Goal: Check status: Check status

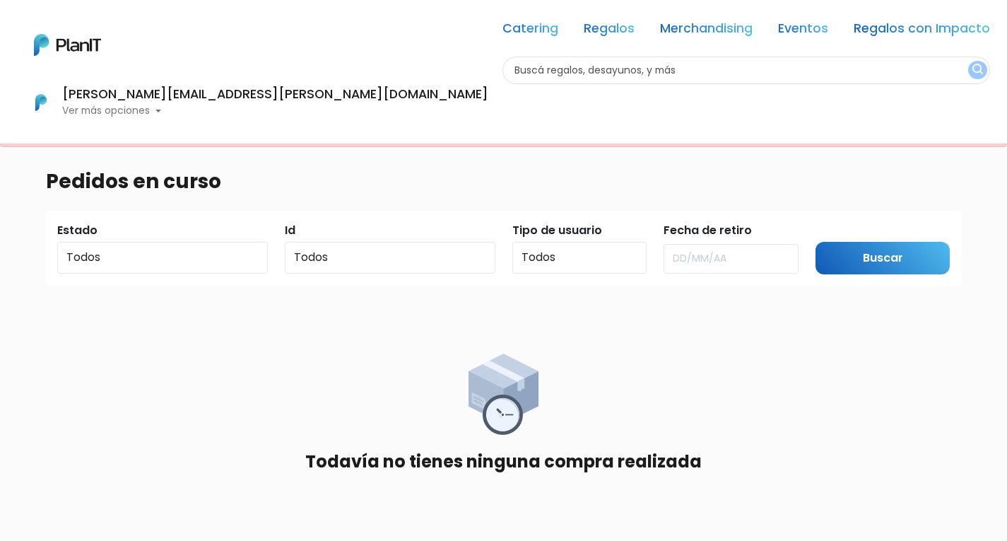
click at [488, 106] on p "Ver más opciones" at bounding box center [275, 111] width 426 height 10
click at [423, 162] on span "En Curso" at bounding box center [398, 170] width 49 height 16
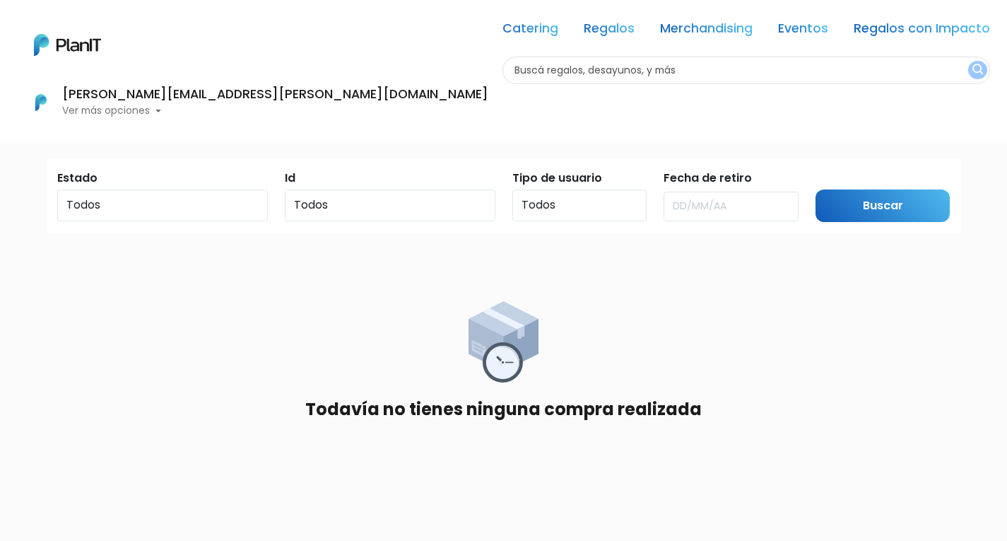
click at [488, 106] on p "Ver más opciones" at bounding box center [275, 111] width 426 height 10
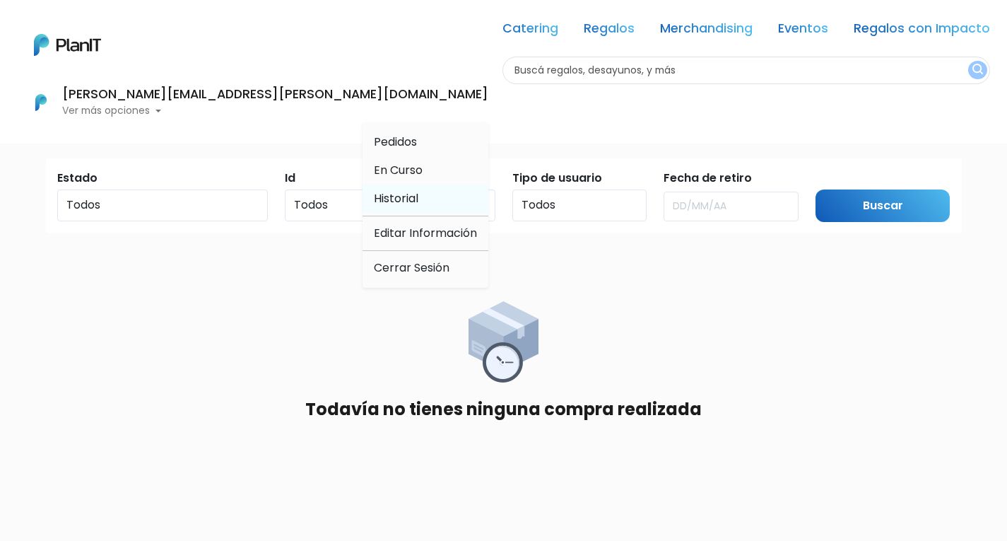
click at [418, 190] on span "Historial" at bounding box center [396, 198] width 45 height 16
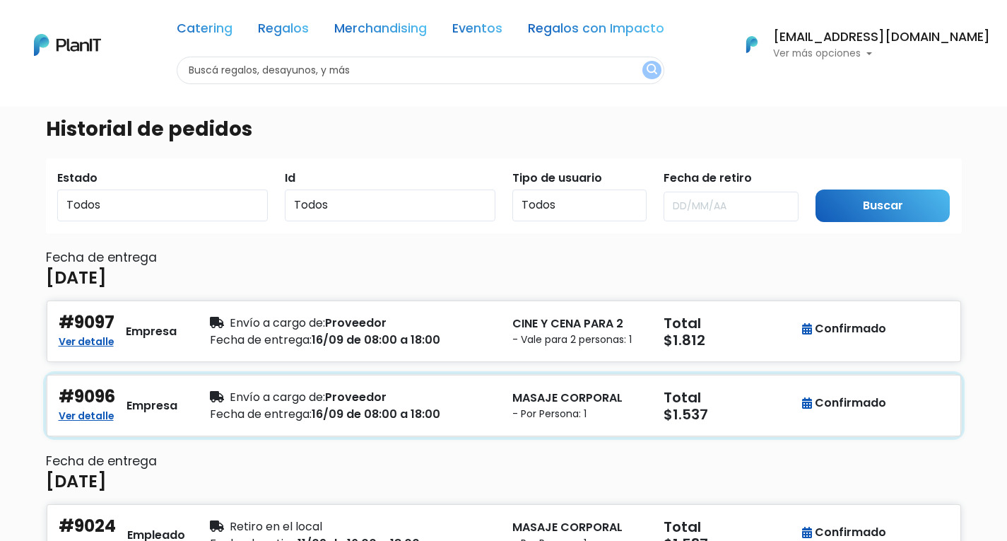
click at [527, 394] on p "MASAJE CORPORAL" at bounding box center [579, 397] width 134 height 17
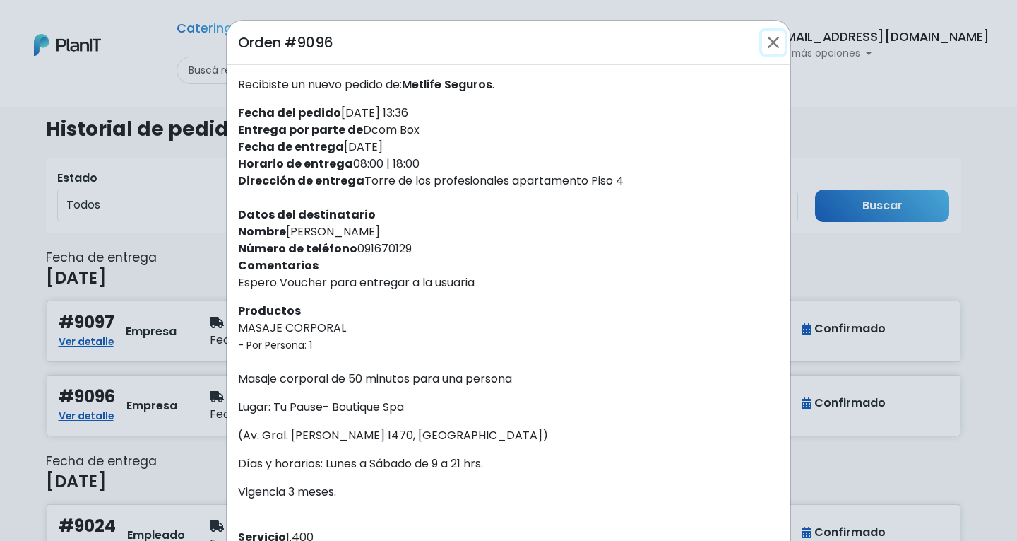
click at [771, 46] on button "Close" at bounding box center [773, 42] width 23 height 23
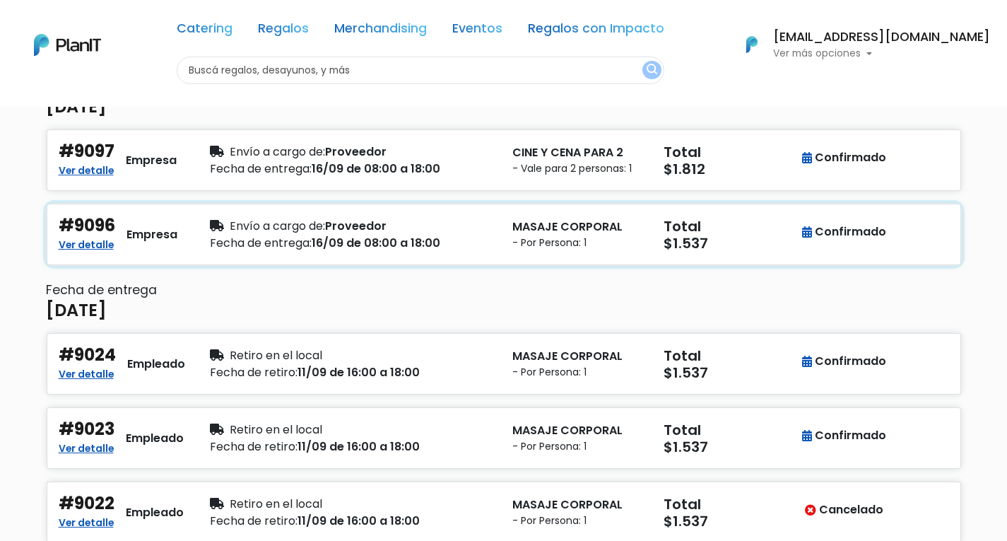
scroll to position [212, 0]
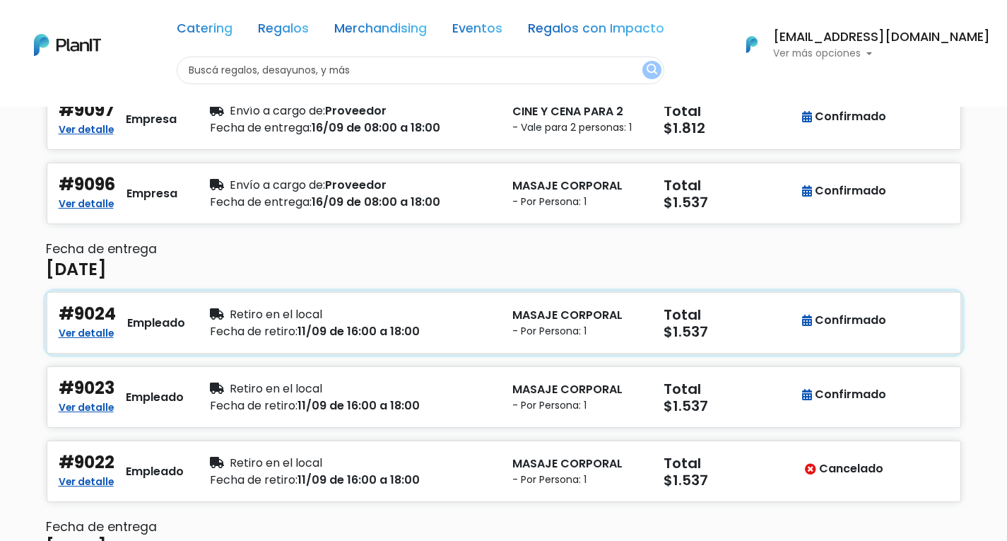
click at [558, 320] on p "MASAJE CORPORAL" at bounding box center [579, 315] width 134 height 17
click at [562, 402] on small "- Por Persona: 1" at bounding box center [579, 405] width 134 height 15
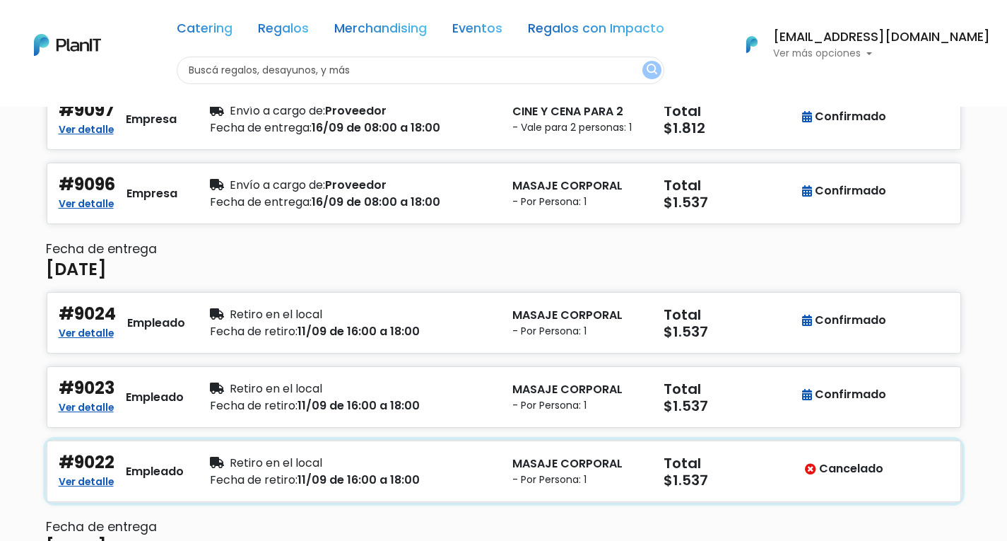
click at [571, 465] on p "MASAJE CORPORAL" at bounding box center [579, 463] width 134 height 17
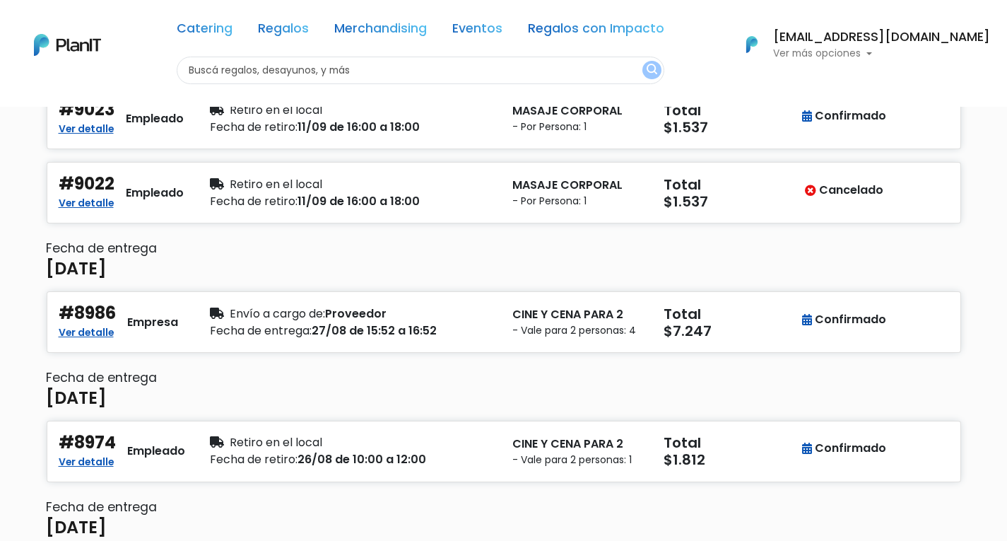
scroll to position [141, 0]
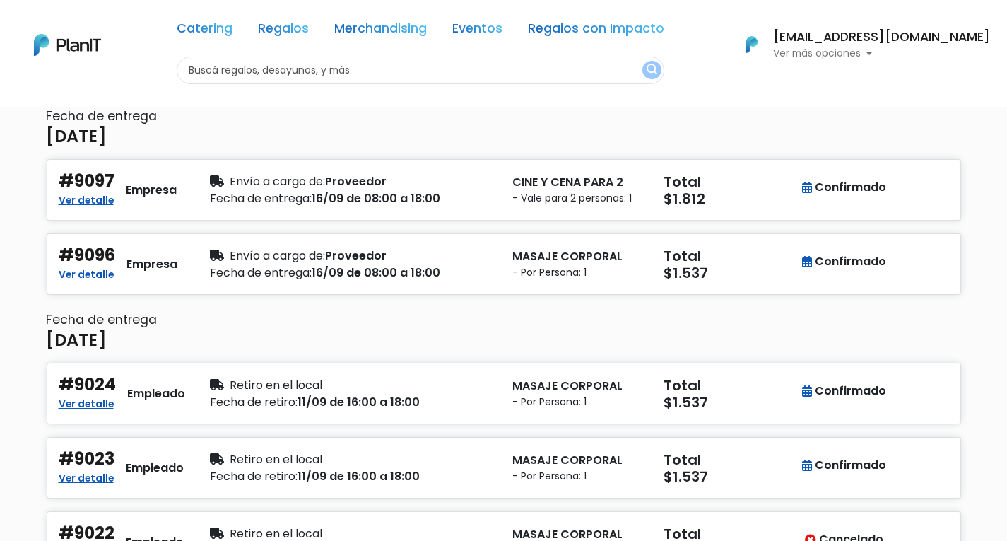
click at [824, 49] on p "Ver más opciones" at bounding box center [881, 54] width 217 height 10
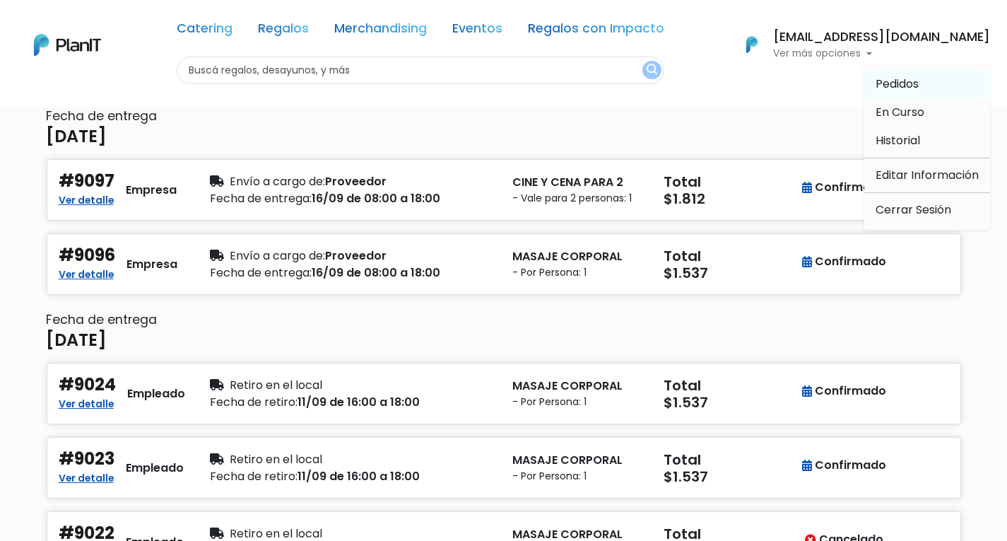
click at [903, 83] on span "Pedidos" at bounding box center [896, 84] width 43 height 16
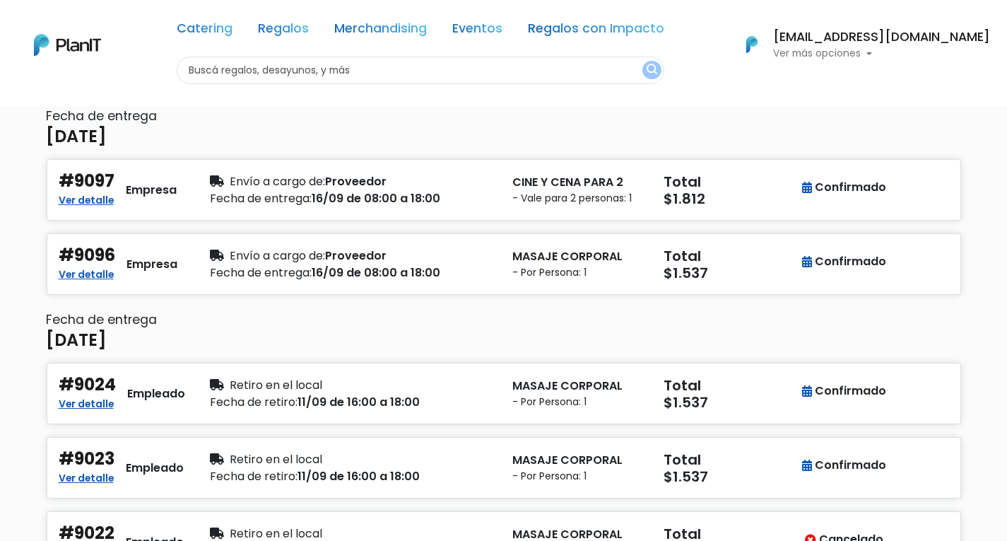
click at [840, 57] on p "Ver más opciones" at bounding box center [881, 54] width 217 height 10
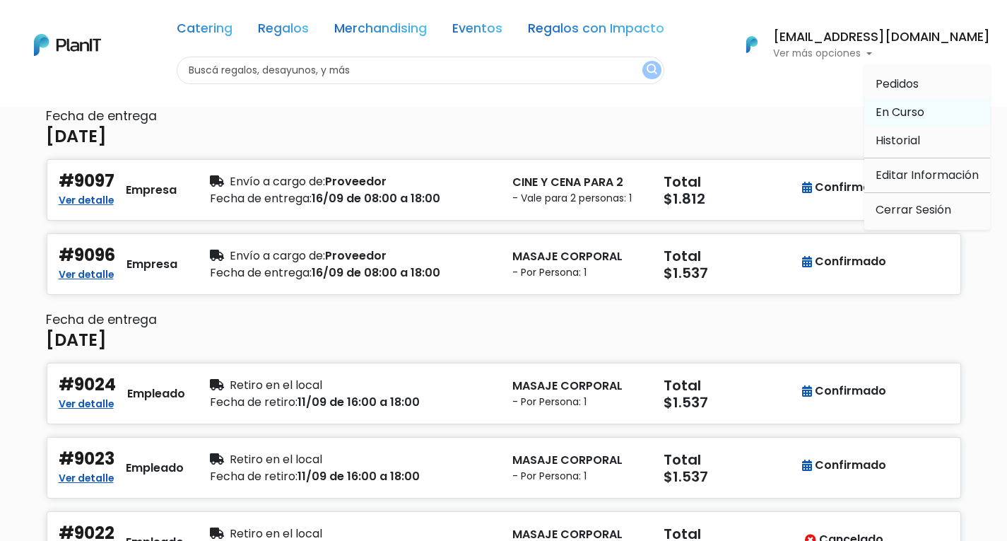
click at [897, 112] on span "En Curso" at bounding box center [899, 112] width 49 height 16
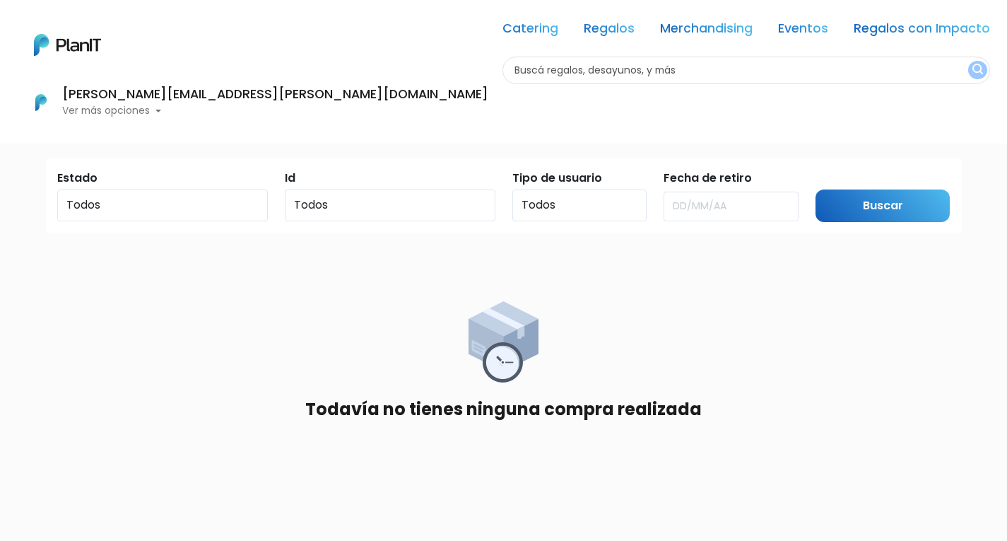
click at [488, 106] on p "Ver más opciones" at bounding box center [275, 111] width 426 height 10
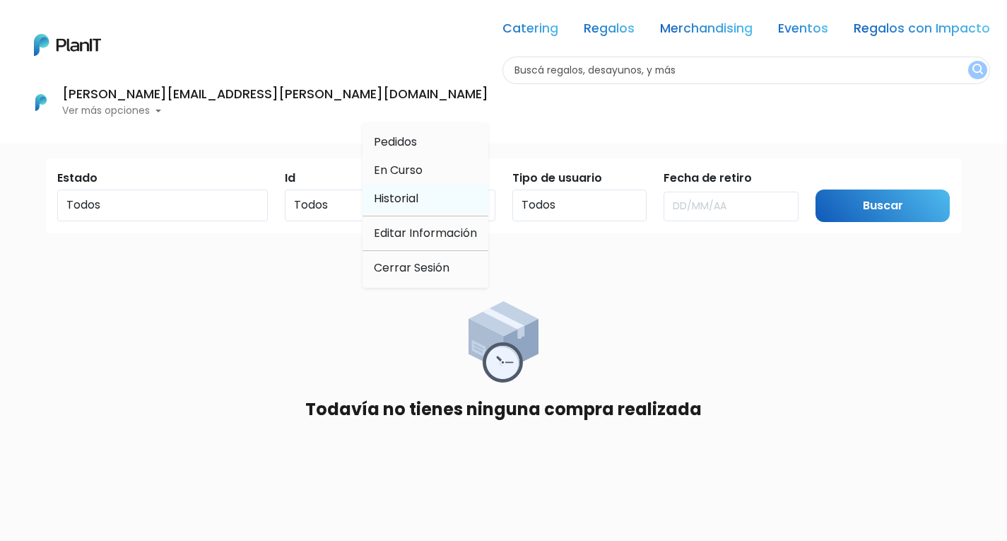
click at [418, 190] on span "Historial" at bounding box center [396, 198] width 45 height 16
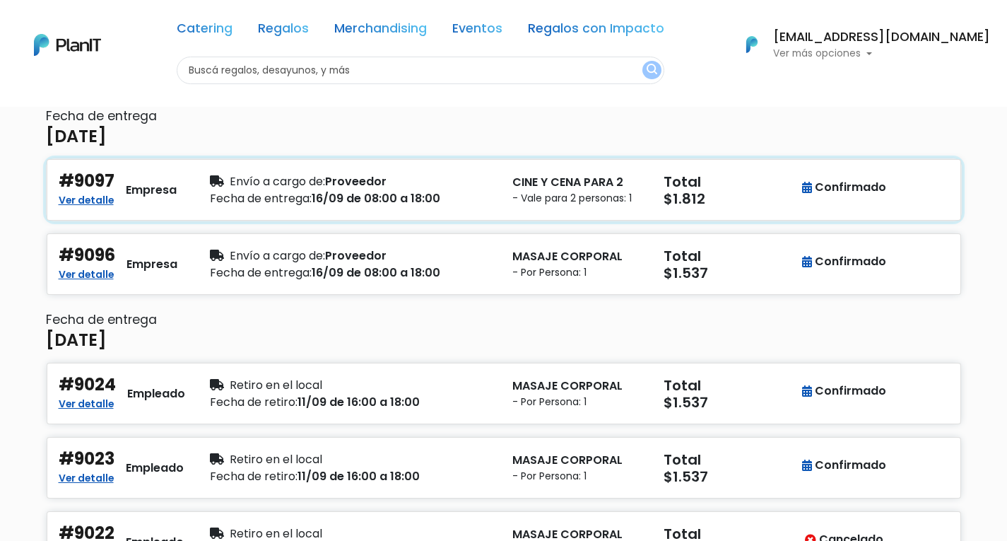
click at [625, 174] on p "CINE Y CENA PARA 2" at bounding box center [579, 182] width 134 height 17
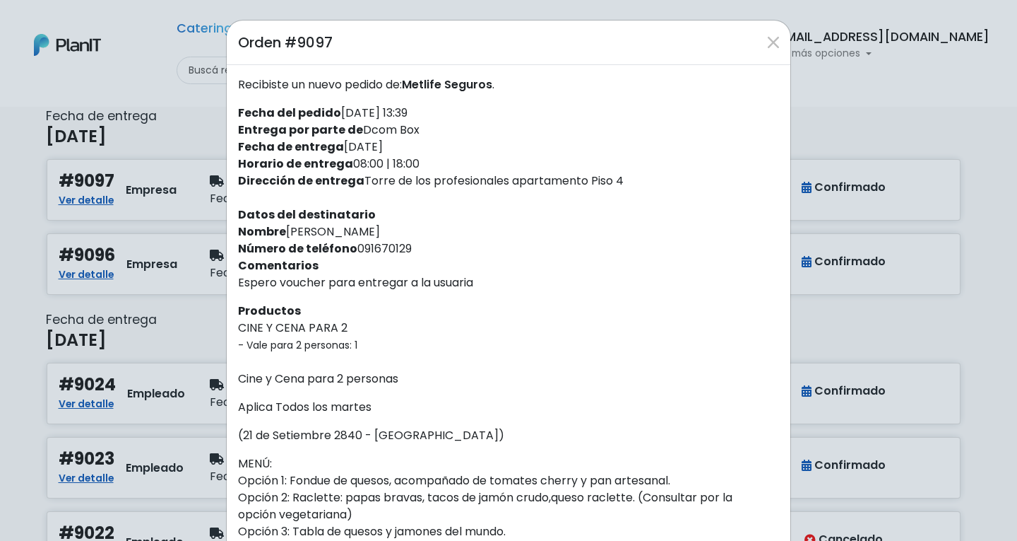
click at [760, 58] on div "Orden #9097" at bounding box center [509, 42] width 564 height 45
click at [762, 50] on button "Close" at bounding box center [773, 42] width 23 height 23
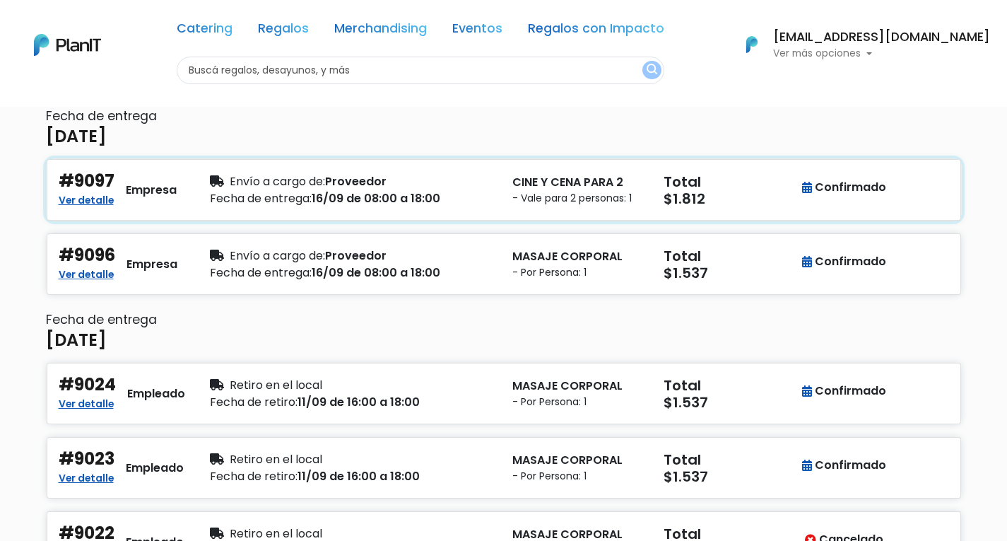
click at [514, 179] on p "CINE Y CENA PARA 2" at bounding box center [579, 182] width 134 height 17
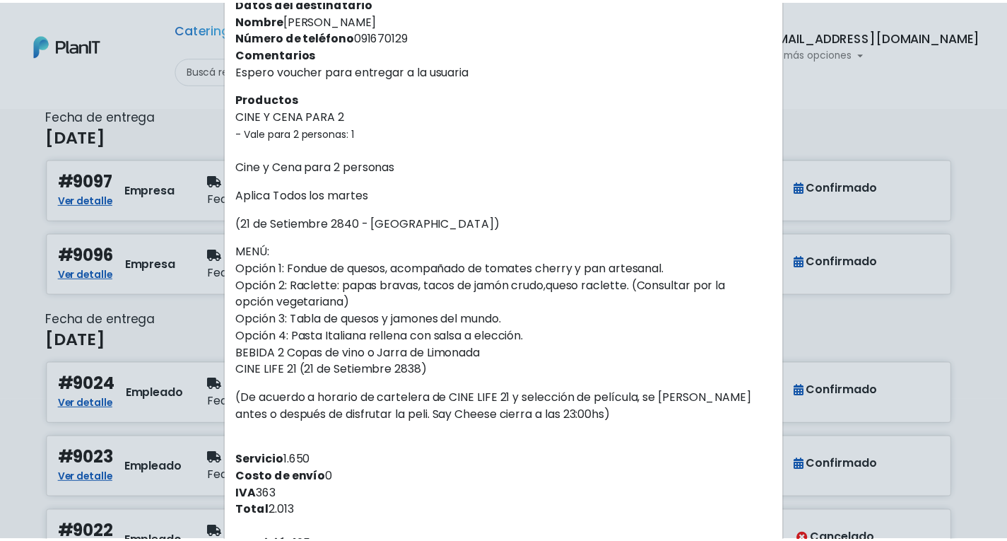
scroll to position [417, 0]
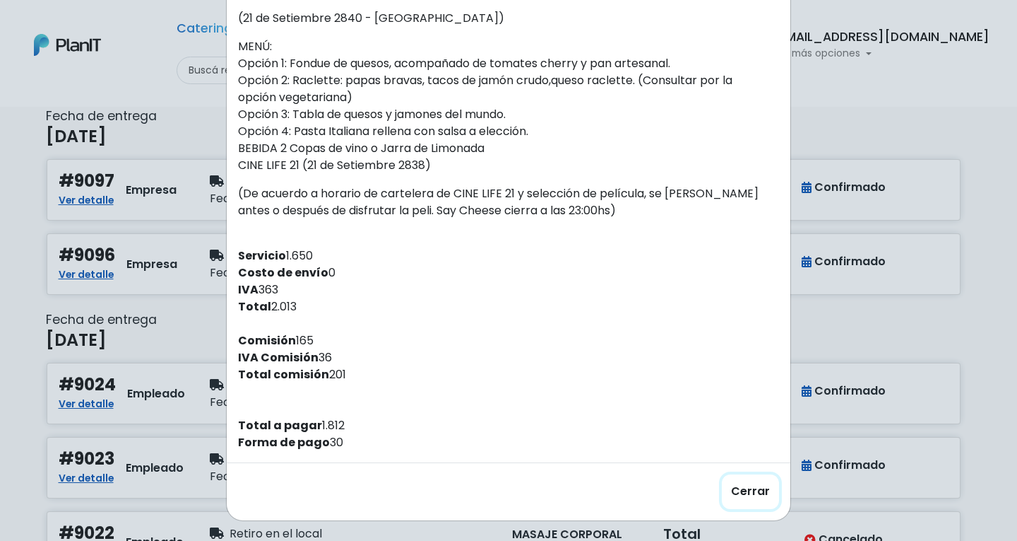
click at [743, 484] on button "Cerrar" at bounding box center [750, 491] width 57 height 35
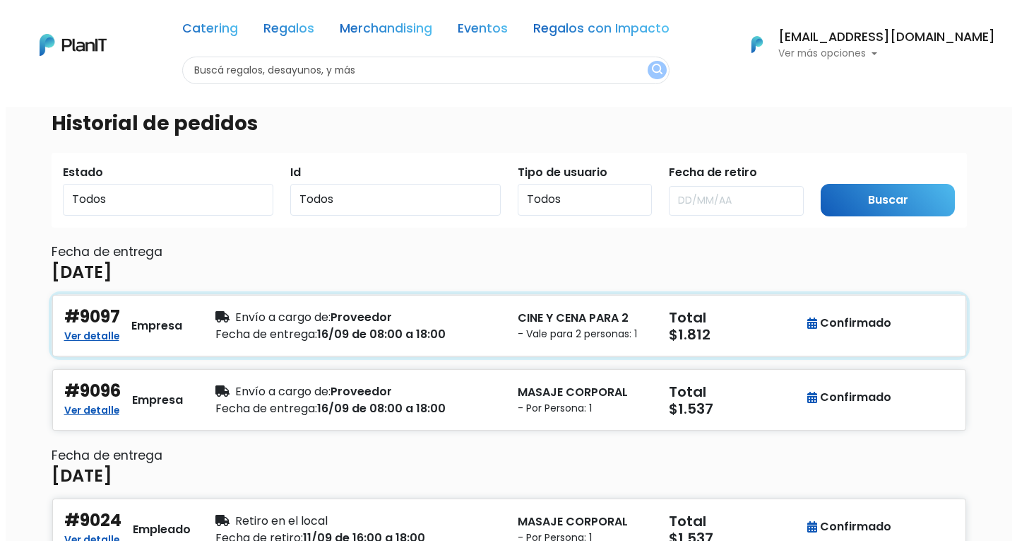
scroll to position [0, 0]
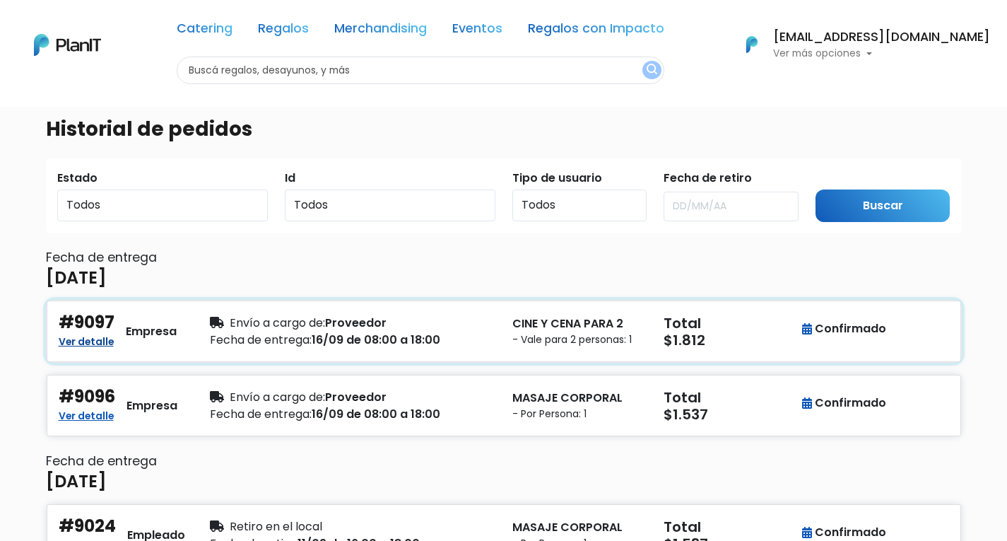
click at [78, 338] on link "Ver detalle" at bounding box center [86, 339] width 55 height 17
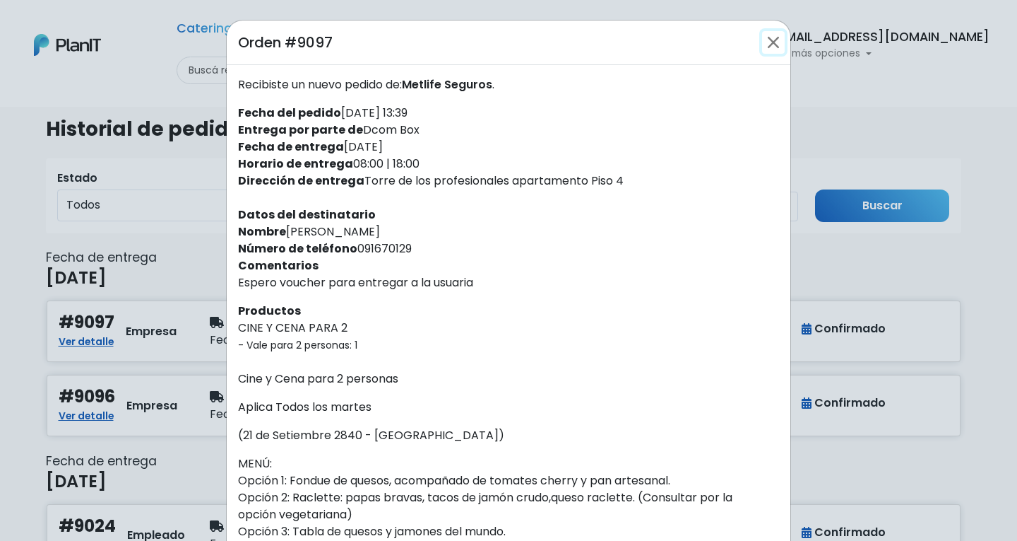
click at [774, 48] on button "Close" at bounding box center [773, 42] width 23 height 23
